Goal: Transaction & Acquisition: Download file/media

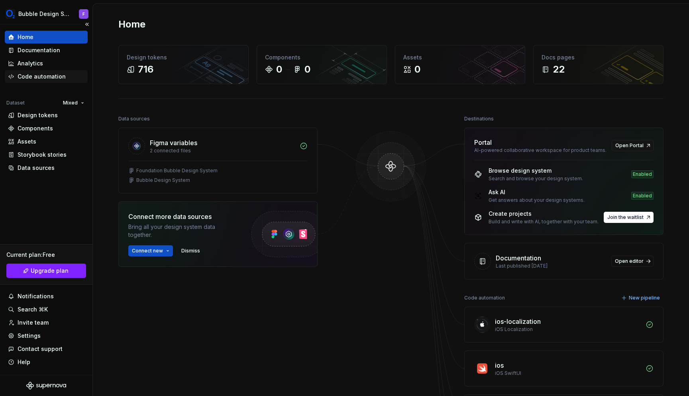
click at [42, 78] on div "Code automation" at bounding box center [42, 77] width 48 height 8
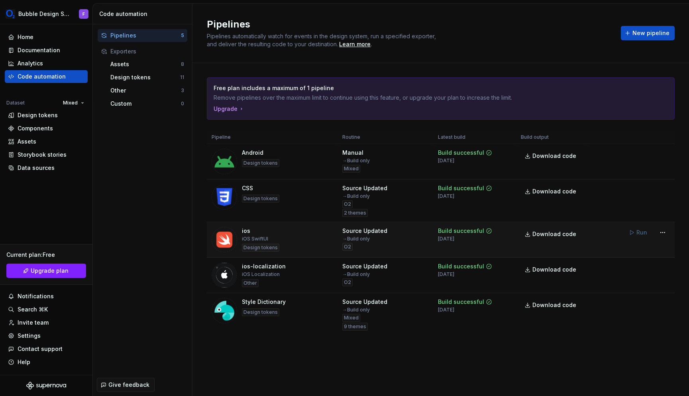
click at [632, 233] on span "Run" at bounding box center [639, 232] width 28 height 14
click at [539, 238] on span "Download code" at bounding box center [555, 234] width 44 height 8
click at [665, 267] on html "Bubble Design System F Home Documentation Analytics Code automation Dataset Mix…" at bounding box center [344, 198] width 689 height 396
click at [457, 292] on html "Bubble Design System F Home Documentation Analytics Code automation Dataset Mix…" at bounding box center [344, 198] width 689 height 396
click at [636, 301] on span "Run" at bounding box center [639, 303] width 28 height 14
